Goal: Transaction & Acquisition: Purchase product/service

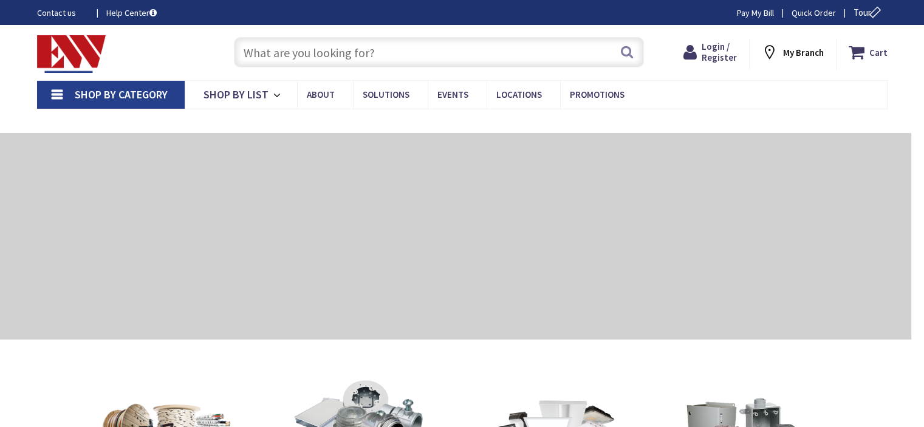
click at [338, 51] on input "text" at bounding box center [439, 52] width 410 height 30
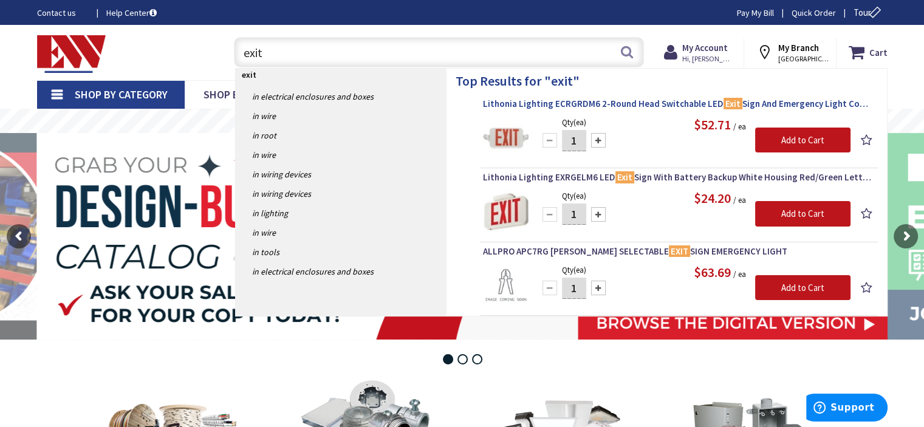
type input "exit"
click at [619, 102] on span "Lithonia Lighting ECRGRDM6 2-Round Head Switchable LED Exit Sign And Emergency …" at bounding box center [679, 104] width 392 height 12
